Goal: Understand site structure: Understand site structure

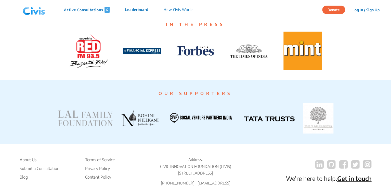
scroll to position [994, 0]
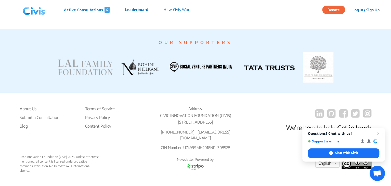
click at [378, 135] on span "Close chat" at bounding box center [378, 133] width 6 height 6
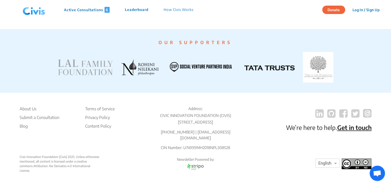
scroll to position [1008, 0]
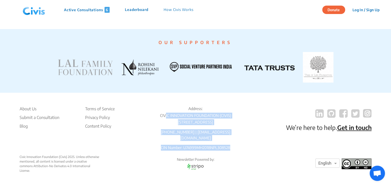
drag, startPoint x: 167, startPoint y: 117, endPoint x: 236, endPoint y: 145, distance: 75.2
click at [236, 145] on div "Address: CIVIC INNOVATION FOUNDATION ([STREET_ADDRESS] [PHONE_NUMBER] | [EMAIL_…" at bounding box center [195, 130] width 95 height 49
click at [248, 149] on div "About Us Submit a Consultation Blog Terms of Service Privacy Policy Content Pol…" at bounding box center [196, 130] width 352 height 49
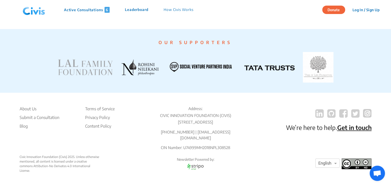
scroll to position [994, 0]
click at [251, 122] on div "About Us Submit a Consultation Blog Terms of Service Privacy Policy Content Pol…" at bounding box center [196, 130] width 352 height 49
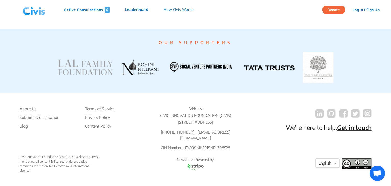
click at [251, 122] on div "About Us Submit a Consultation Blog Terms of Service Privacy Policy Content Pol…" at bounding box center [196, 130] width 352 height 49
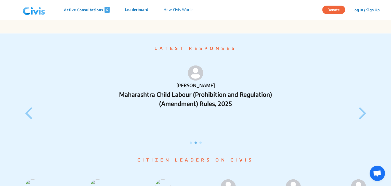
scroll to position [420, 0]
click at [180, 11] on p "How Civis Works" at bounding box center [179, 10] width 30 height 6
